Goal: Task Accomplishment & Management: Complete application form

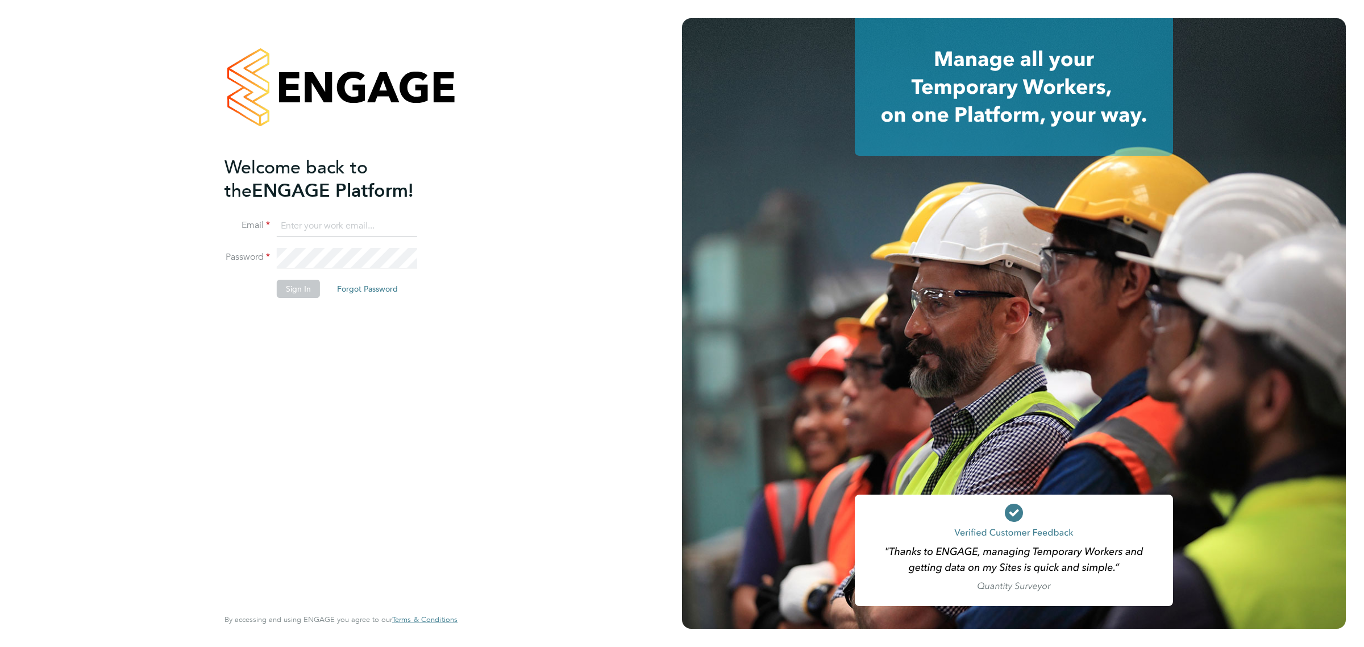
type input "Katherine.Jacobs@danielowen.co.uk"
click at [300, 283] on button "Sign In" at bounding box center [298, 289] width 43 height 18
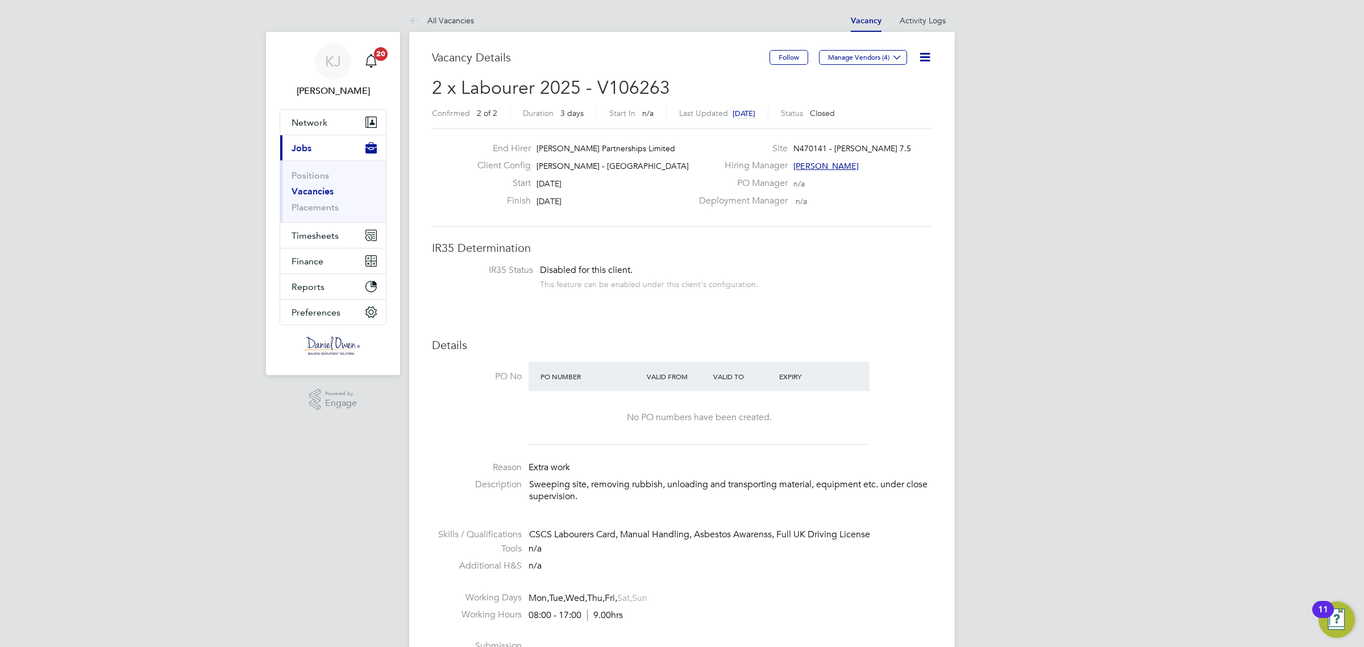
click at [313, 186] on link "Vacancies" at bounding box center [313, 191] width 42 height 11
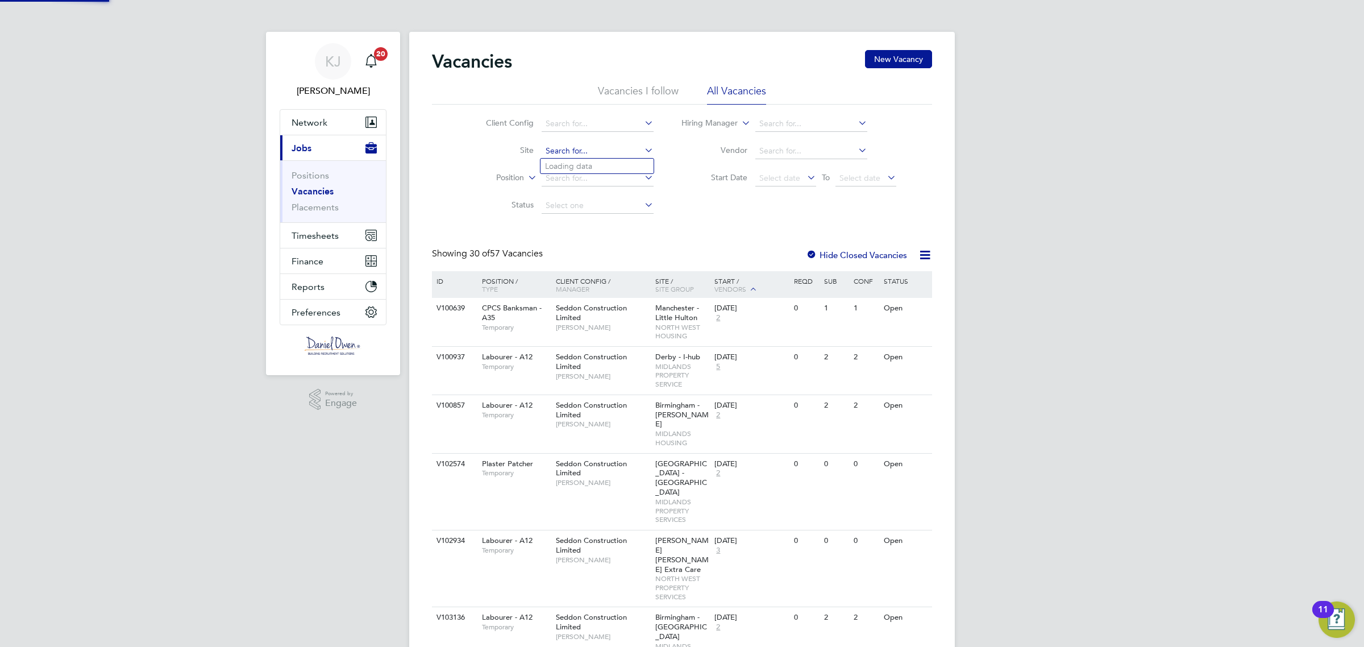
click at [555, 152] on input at bounding box center [598, 151] width 112 height 16
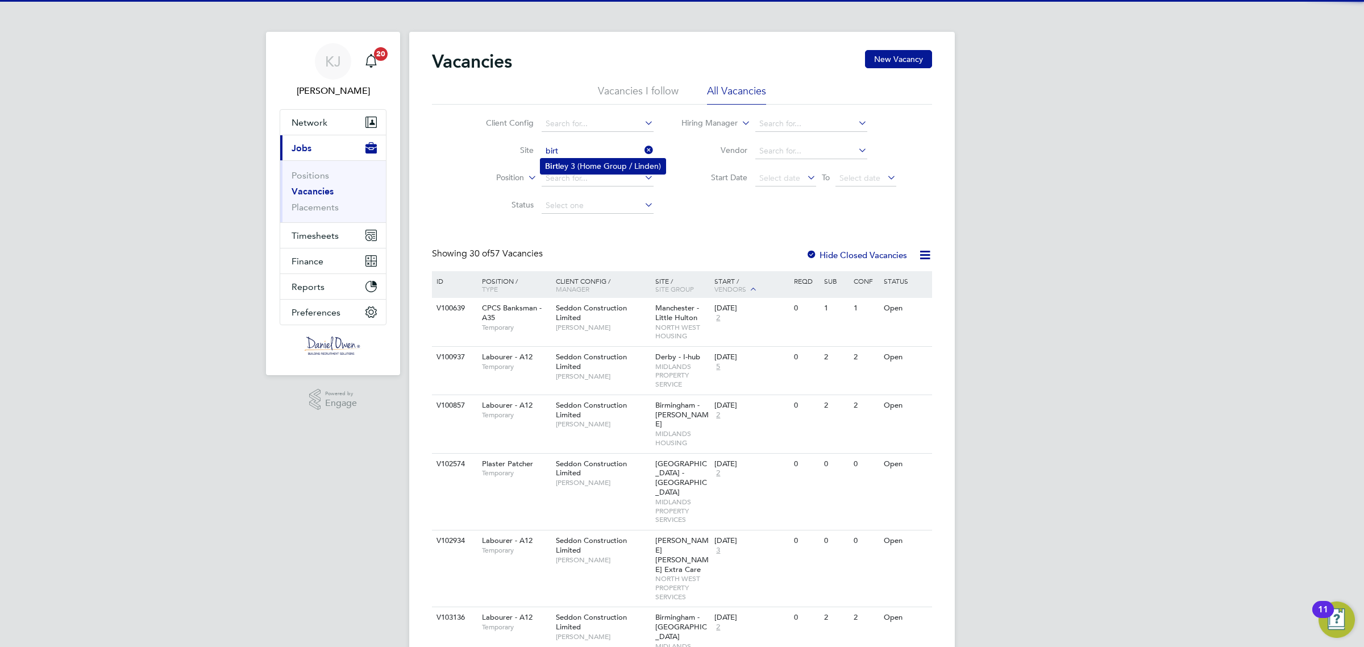
click at [577, 160] on li "Birt ley 3 (Home Group / Linden)" at bounding box center [602, 166] width 125 height 15
type input "Birtley 3 (Home Group / [GEOGRAPHIC_DATA])"
